Goal: Information Seeking & Learning: Understand process/instructions

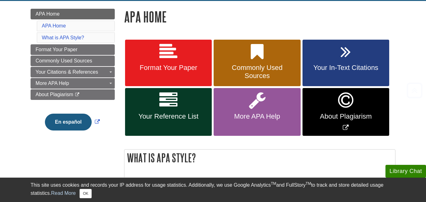
scroll to position [85, 0]
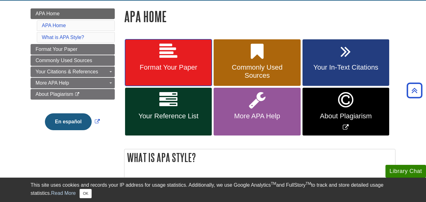
click at [156, 47] on link "Format Your Paper" at bounding box center [168, 62] width 87 height 47
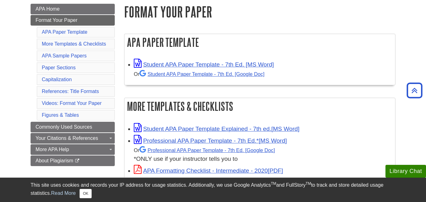
scroll to position [90, 0]
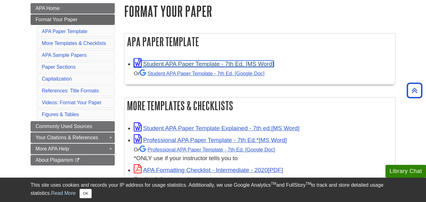
click at [229, 62] on link "Student APA Paper Template - 7th Ed. [MS Word]" at bounding box center [204, 64] width 140 height 7
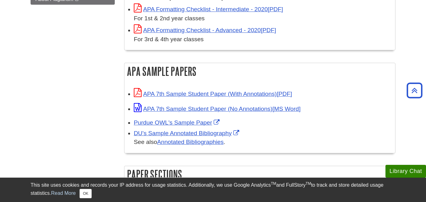
scroll to position [250, 0]
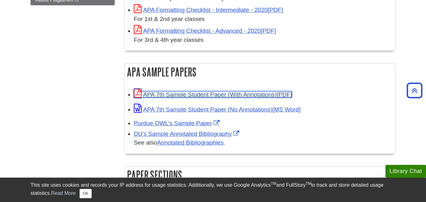
click at [270, 93] on link "APA 7th Sample Student Paper (With Annotations)" at bounding box center [213, 94] width 158 height 7
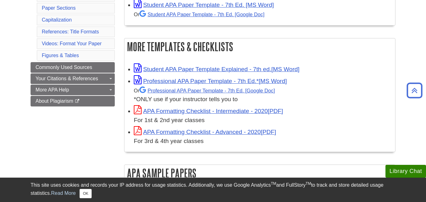
scroll to position [150, 0]
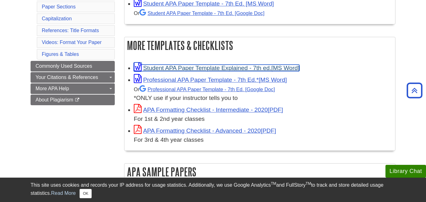
click at [261, 70] on link "Student APA Paper Template Explained - 7th ed." at bounding box center [217, 68] width 166 height 7
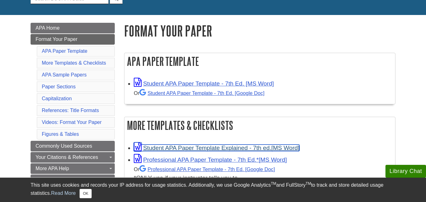
scroll to position [71, 0]
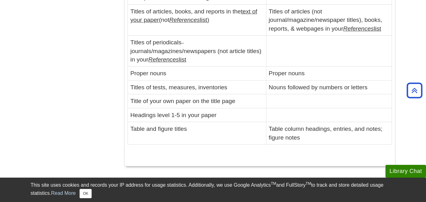
click at [336, 66] on td "Proper nouns" at bounding box center [329, 73] width 126 height 14
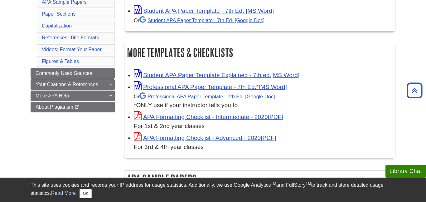
scroll to position [144, 0]
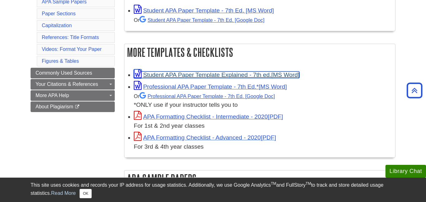
click at [230, 72] on link "Student APA Paper Template Explained - 7th ed." at bounding box center [217, 74] width 166 height 7
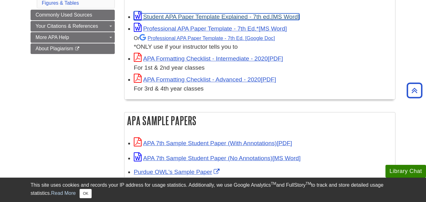
scroll to position [201, 0]
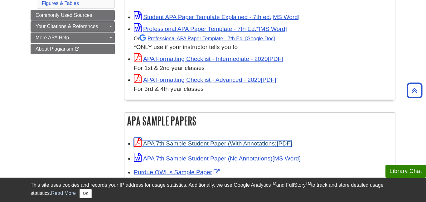
click at [254, 143] on link "APA 7th Sample Student Paper (With Annotations)" at bounding box center [213, 143] width 158 height 7
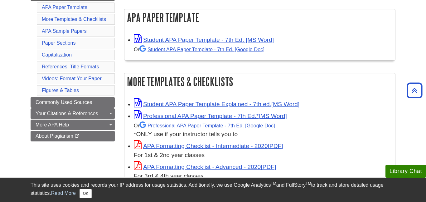
scroll to position [115, 0]
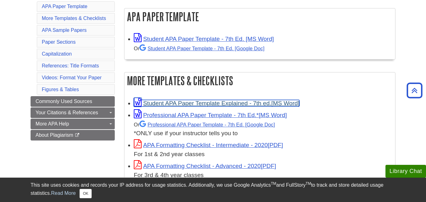
click at [277, 104] on link "Student APA Paper Template Explained - 7th ed." at bounding box center [217, 103] width 166 height 7
